Goal: Use online tool/utility: Utilize a website feature to perform a specific function

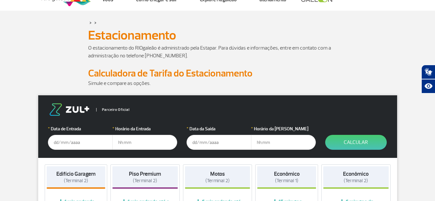
scroll to position [32, 0]
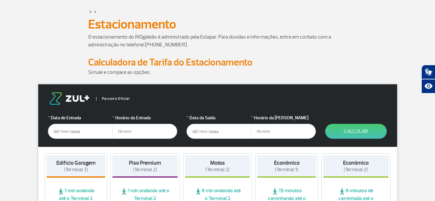
click at [58, 135] on input "text" at bounding box center [80, 131] width 65 height 15
click at [90, 134] on input "[DATE]" at bounding box center [80, 131] width 65 height 15
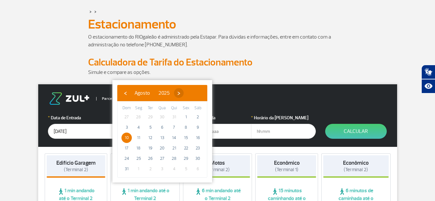
click at [184, 94] on span "›" at bounding box center [179, 93] width 10 height 10
click at [189, 94] on span "›" at bounding box center [185, 93] width 10 height 10
click at [186, 126] on span "10" at bounding box center [186, 127] width 10 height 10
type input "[DATE]"
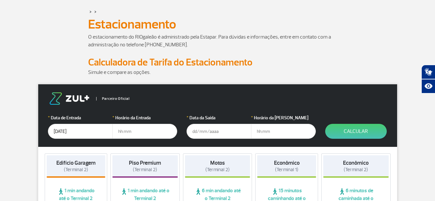
click at [122, 131] on input "text" at bounding box center [144, 131] width 65 height 15
click at [142, 131] on input "text" at bounding box center [144, 131] width 65 height 15
type input "16:00"
type input "[DATE]"
type input "12:00"
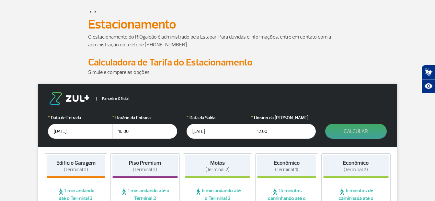
click at [347, 128] on button "Calcular" at bounding box center [356, 131] width 62 height 15
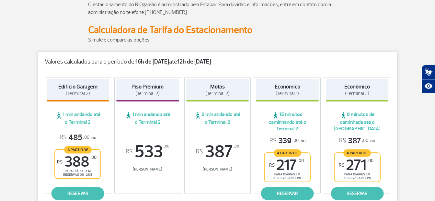
scroll to position [227, 0]
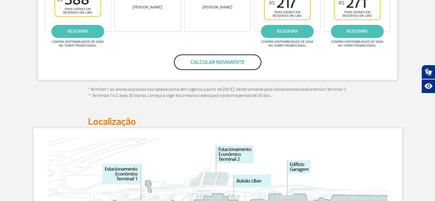
click at [204, 59] on button "Calcular novamente" at bounding box center [217, 62] width 87 height 16
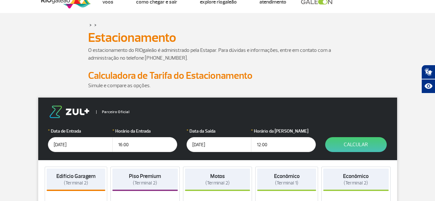
scroll to position [18, 0]
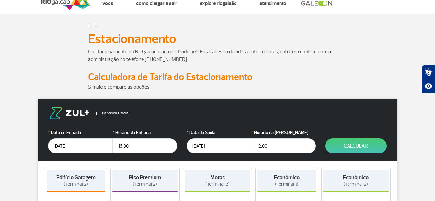
click at [272, 146] on input "12:00" at bounding box center [283, 145] width 65 height 15
type input "10:00"
click at [371, 143] on button "Calcular" at bounding box center [356, 145] width 62 height 15
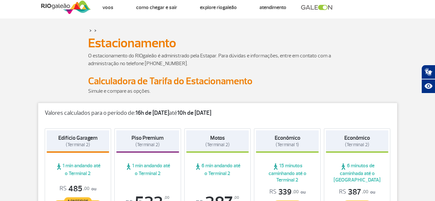
scroll to position [0, 0]
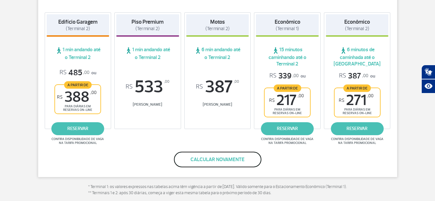
click at [219, 160] on button "Calcular novamente" at bounding box center [217, 160] width 87 height 16
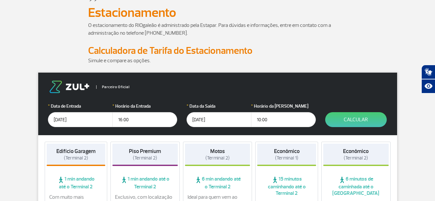
scroll to position [44, 0]
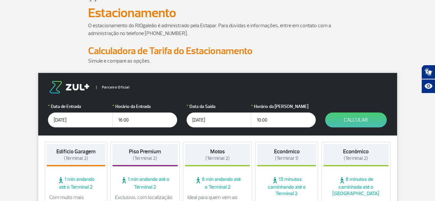
drag, startPoint x: 280, startPoint y: 119, endPoint x: 251, endPoint y: 120, distance: 29.5
click at [251, 120] on input "10:00" at bounding box center [283, 119] width 65 height 15
type input "13:00"
click at [354, 119] on button "Calcular" at bounding box center [356, 119] width 62 height 15
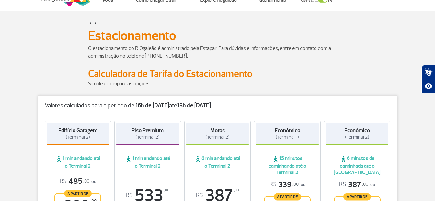
scroll to position [0, 0]
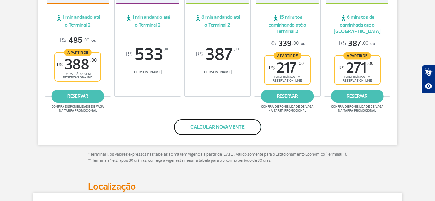
click at [218, 126] on button "Calcular novamente" at bounding box center [217, 127] width 87 height 16
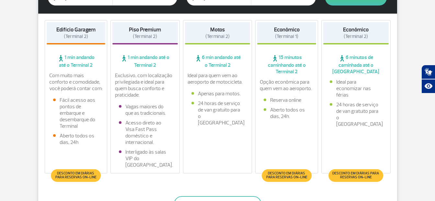
scroll to position [44, 0]
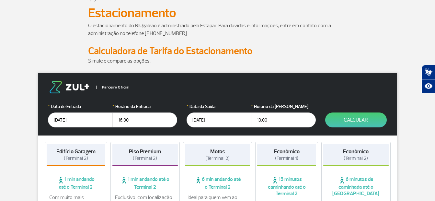
click at [121, 121] on input "16:00" at bounding box center [144, 119] width 65 height 15
type input "14:00"
click at [316, 47] on h2 "Calculadora de Tarifa do Estacionamento" at bounding box center [217, 51] width 259 height 12
click at [356, 124] on button "Calcular" at bounding box center [356, 119] width 62 height 15
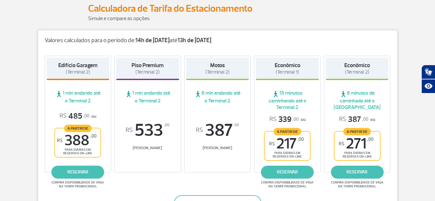
scroll to position [76, 0]
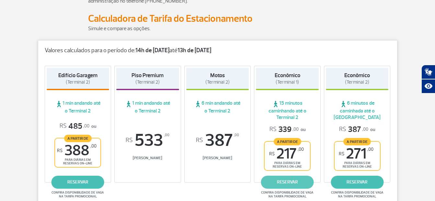
click at [290, 184] on link "reservar" at bounding box center [287, 182] width 53 height 13
